Goal: Information Seeking & Learning: Compare options

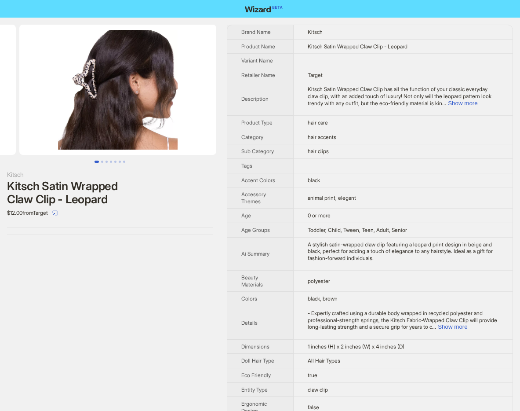
drag, startPoint x: 172, startPoint y: 101, endPoint x: 44, endPoint y: 116, distance: 129.7
click at [44, 116] on ul at bounding box center [110, 90] width 220 height 130
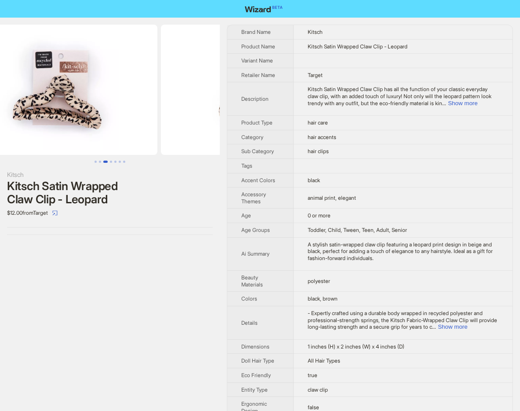
drag, startPoint x: 138, startPoint y: 115, endPoint x: -32, endPoint y: 115, distance: 169.8
